Goal: Task Accomplishment & Management: Use online tool/utility

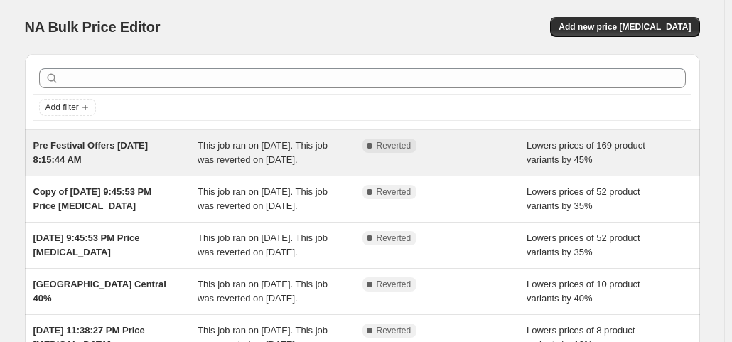
click at [134, 152] on div "Pre Festival Offers [DATE] 8:15:44 AM" at bounding box center [115, 153] width 165 height 28
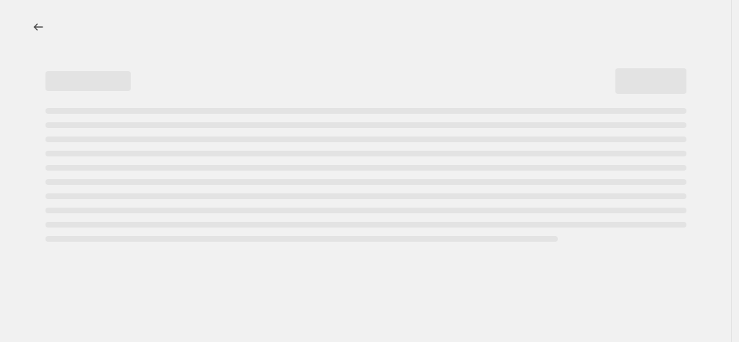
select select "percentage"
select select "no_change"
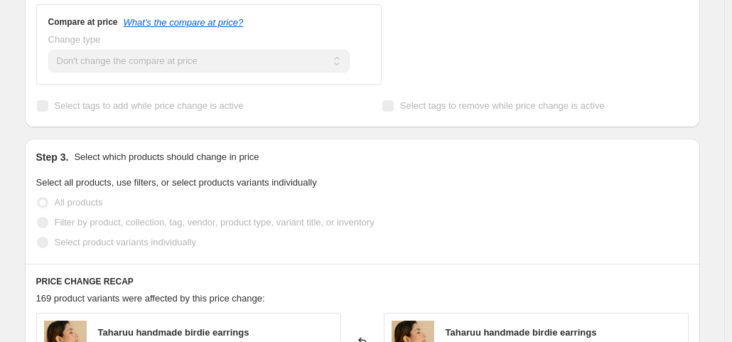
scroll to position [649, 0]
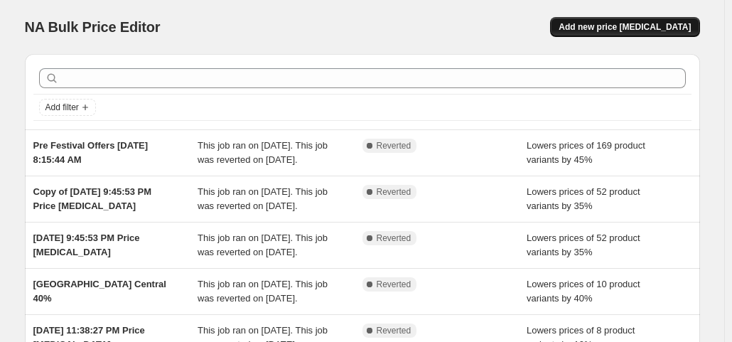
click at [611, 31] on span "Add new price [MEDICAL_DATA]" at bounding box center [625, 26] width 132 height 11
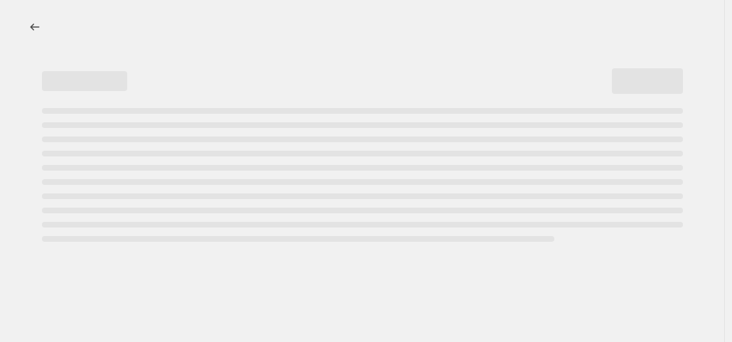
select select "percentage"
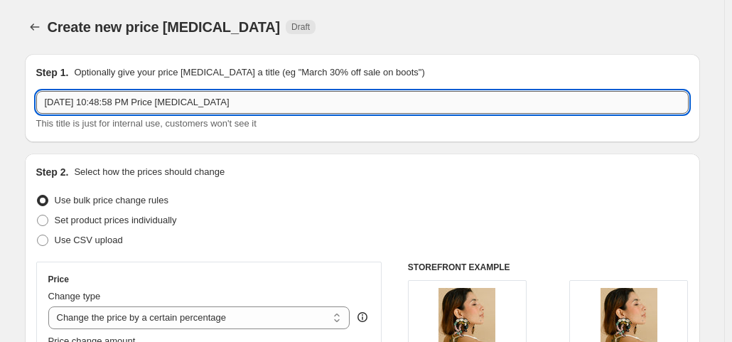
click at [273, 109] on input "[DATE] 10:48:58 PM Price [MEDICAL_DATA]" at bounding box center [362, 102] width 652 height 23
type input "New Launch Offer - Andaz Apna Apna Collection"
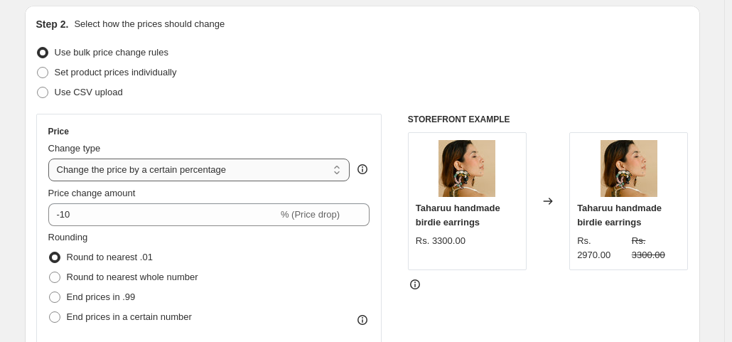
scroll to position [212, 0]
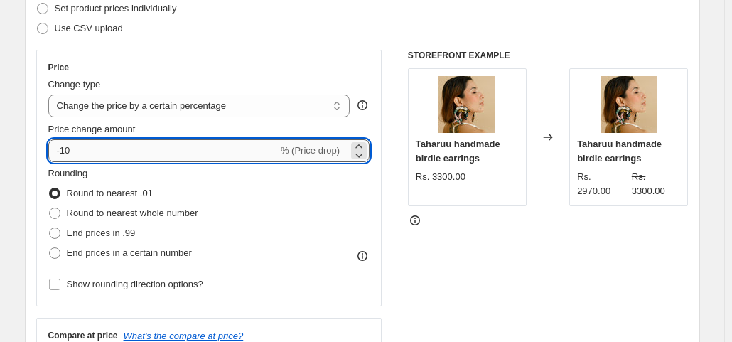
click at [203, 149] on input "-10" at bounding box center [163, 150] width 230 height 23
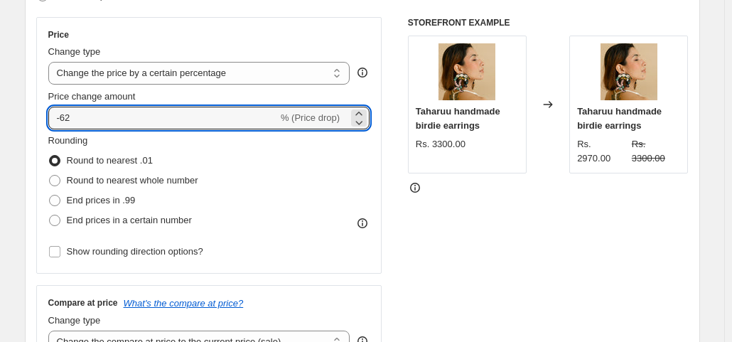
type input "-6"
type input "-40"
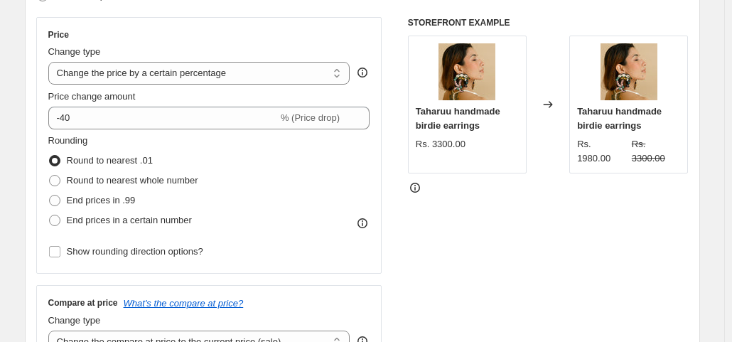
click at [468, 244] on div "STOREFRONT EXAMPLE Taharuu handmade birdie earrings Rs. 3300.00 Changed to Taha…" at bounding box center [548, 191] width 281 height 348
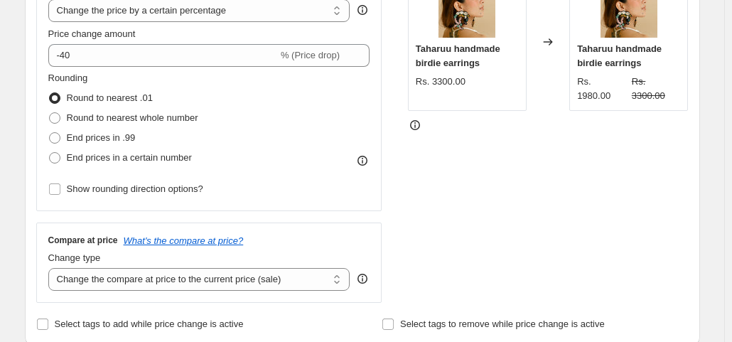
scroll to position [313, 0]
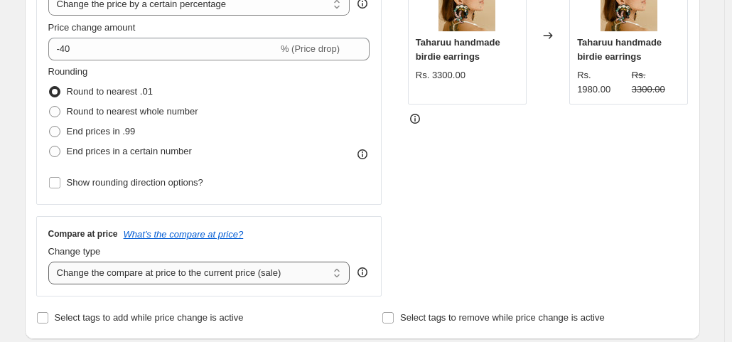
click at [253, 267] on select "Change the compare at price to the current price (sale) Change the compare at p…" at bounding box center [199, 273] width 302 height 23
select select "no_change"
click at [51, 262] on select "Change the compare at price to the current price (sale) Change the compare at p…" at bounding box center [199, 273] width 302 height 23
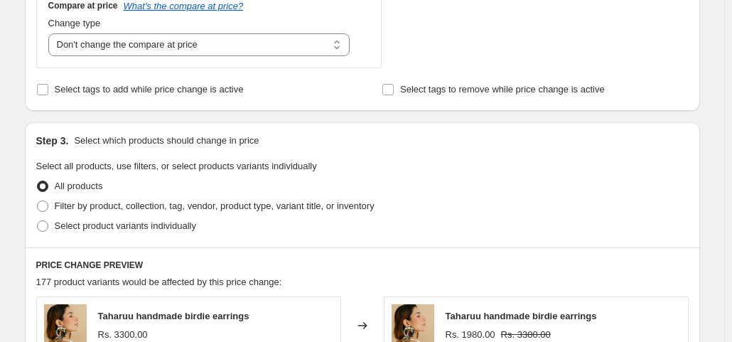
scroll to position [571, 0]
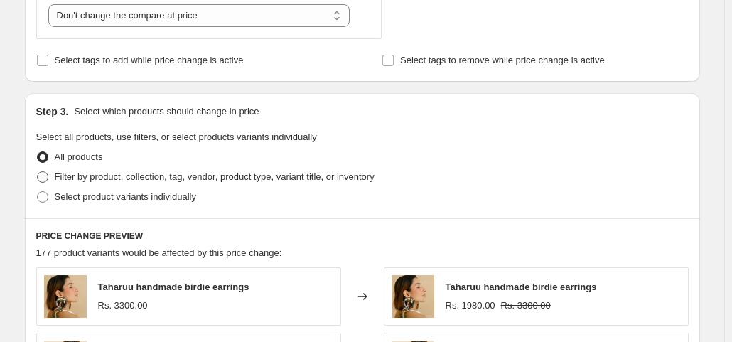
click at [189, 176] on span "Filter by product, collection, tag, vendor, product type, variant title, or inv…" at bounding box center [215, 176] width 320 height 11
click at [38, 172] on input "Filter by product, collection, tag, vendor, product type, variant title, or inv…" at bounding box center [37, 171] width 1 height 1
radio input "true"
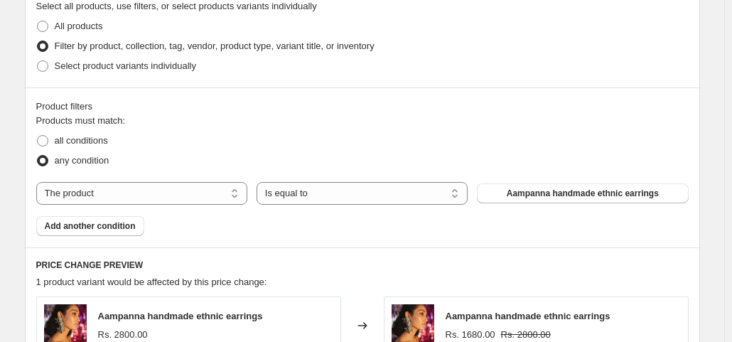
scroll to position [704, 0]
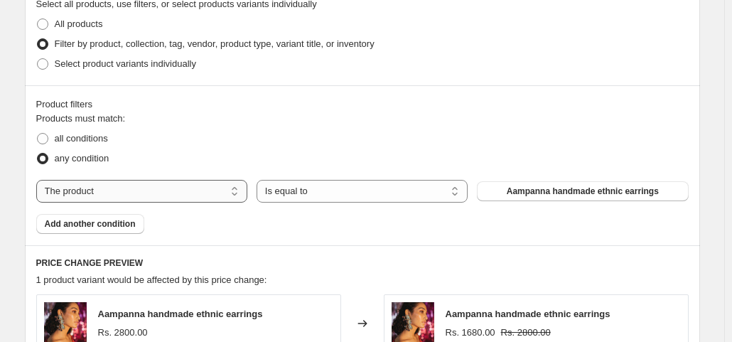
click at [172, 198] on select "The product The product's collection The product's tag The product's vendor The…" at bounding box center [141, 191] width 211 height 23
select select "collection"
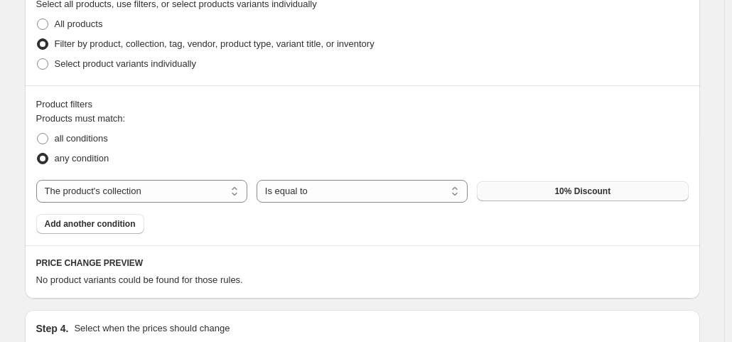
click at [498, 185] on button "10% Discount" at bounding box center [582, 191] width 211 height 20
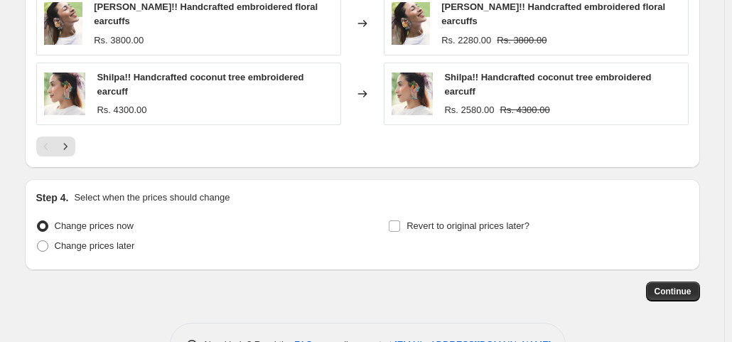
scroll to position [1249, 0]
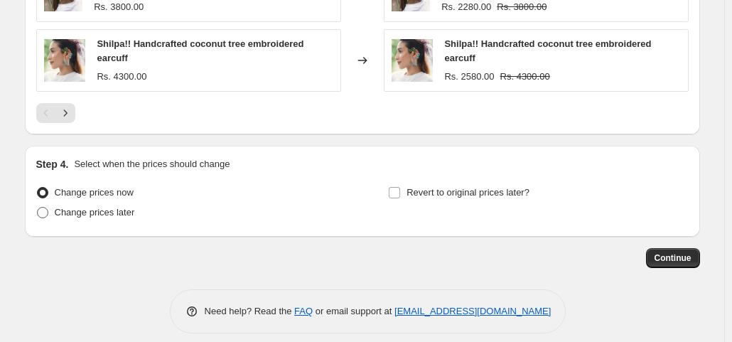
click at [119, 207] on span "Change prices later" at bounding box center [95, 212] width 80 height 11
click at [38, 207] on input "Change prices later" at bounding box center [37, 207] width 1 height 1
radio input "true"
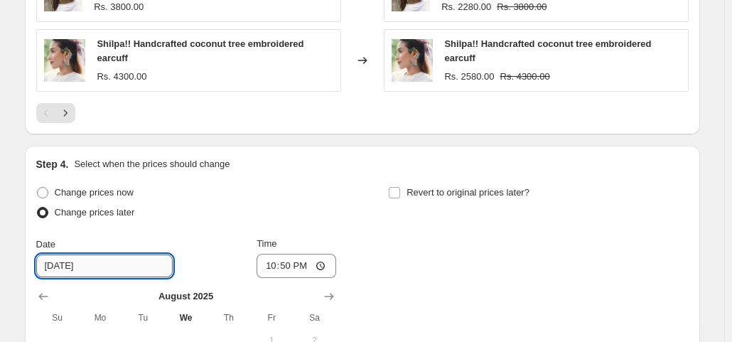
click at [65, 257] on input "[DATE]" at bounding box center [104, 265] width 136 height 23
type input "[DATE]"
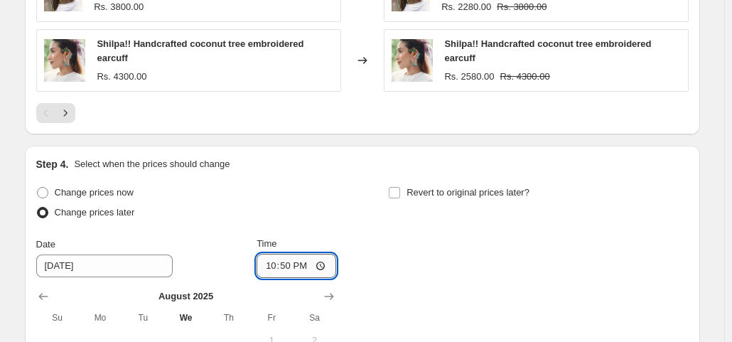
click at [290, 257] on input "22:50" at bounding box center [297, 266] width 80 height 24
type input "00:05"
click at [435, 272] on div "Change prices now Change prices later Date [DATE] Time 00:[DATE] Mo Tu We Th Fr…" at bounding box center [362, 324] width 652 height 283
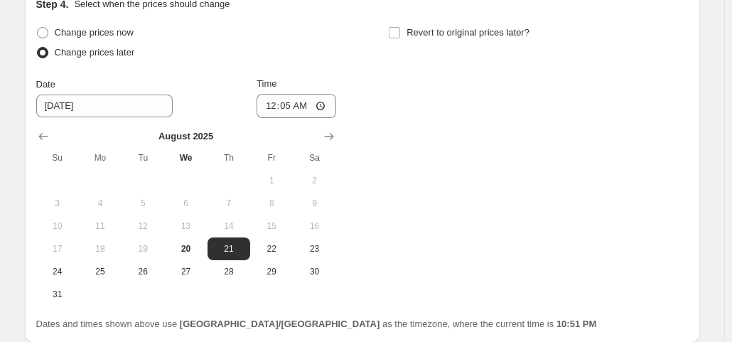
scroll to position [1409, 0]
click at [448, 226] on div "Change prices now Change prices later Date [DATE] Time 00:[DATE] Mo Tu We Th Fr…" at bounding box center [362, 163] width 652 height 283
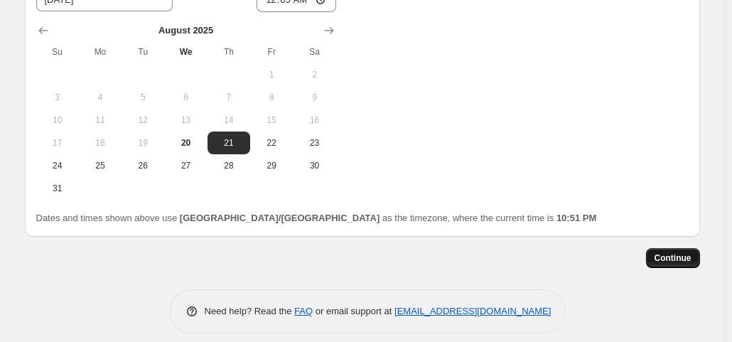
click at [664, 252] on span "Continue" at bounding box center [673, 257] width 37 height 11
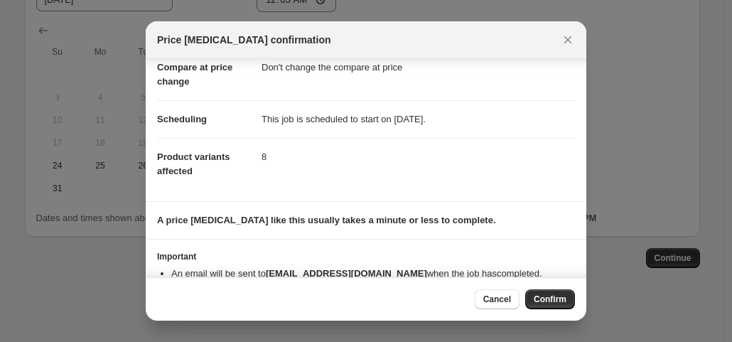
scroll to position [107, 0]
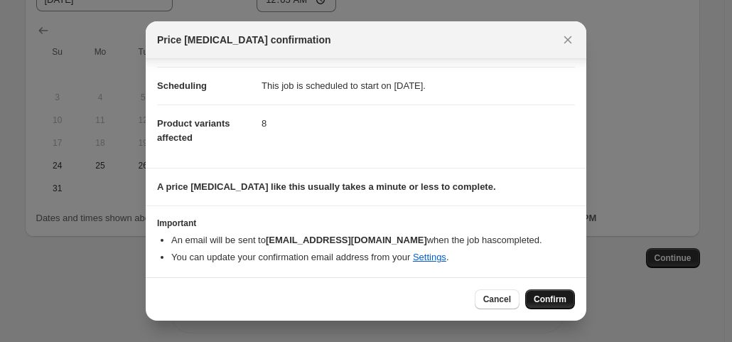
click at [544, 301] on span "Confirm" at bounding box center [550, 299] width 33 height 11
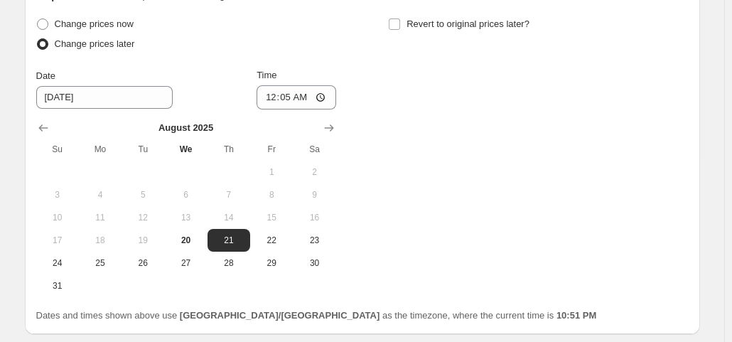
scroll to position [1601, 0]
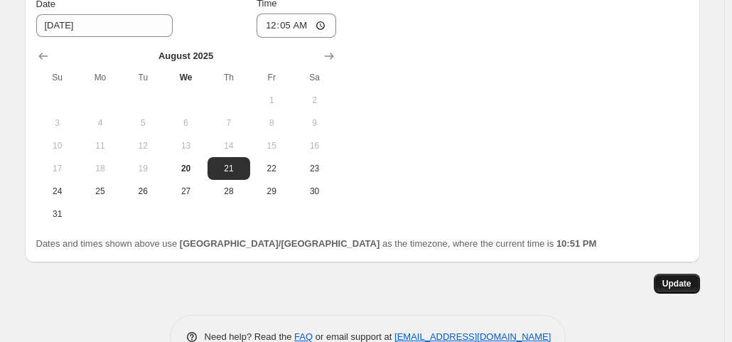
click at [668, 278] on span "Update" at bounding box center [676, 283] width 29 height 11
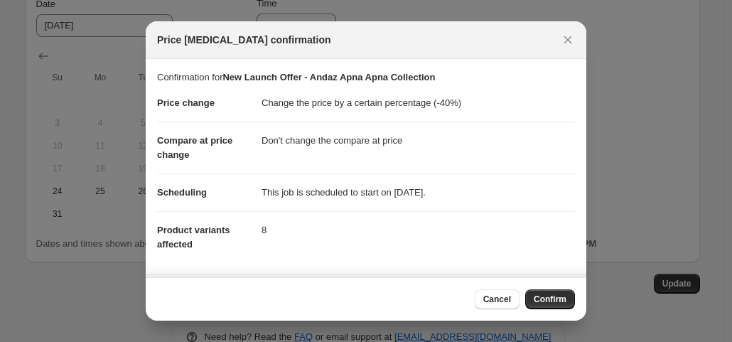
scroll to position [107, 0]
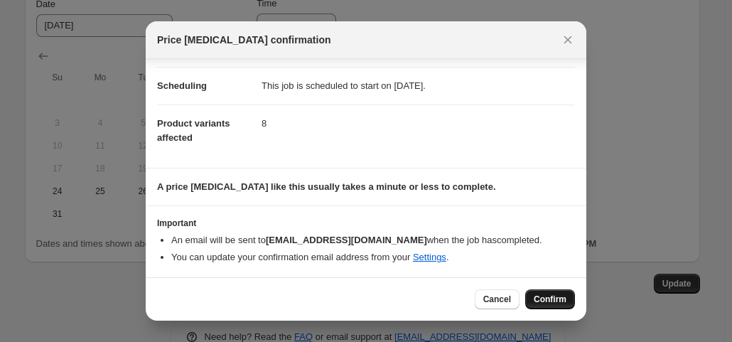
click at [554, 301] on span "Confirm" at bounding box center [550, 299] width 33 height 11
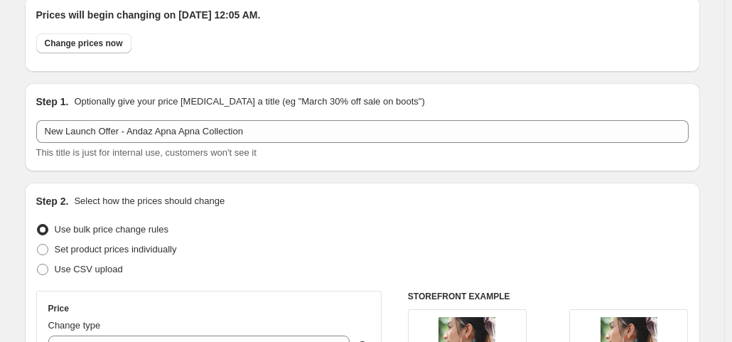
scroll to position [0, 0]
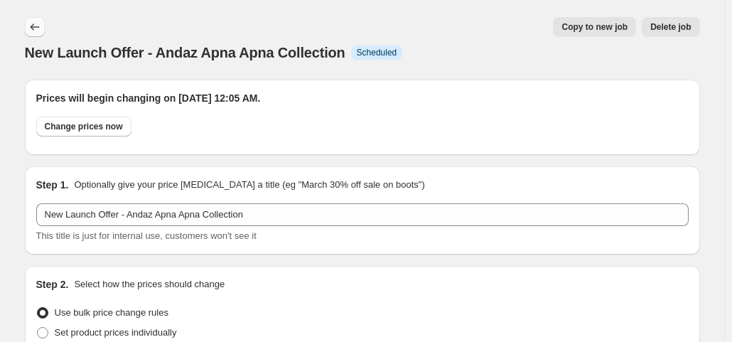
click at [37, 19] on button "Price change jobs" at bounding box center [35, 27] width 20 height 20
